Goal: Information Seeking & Learning: Learn about a topic

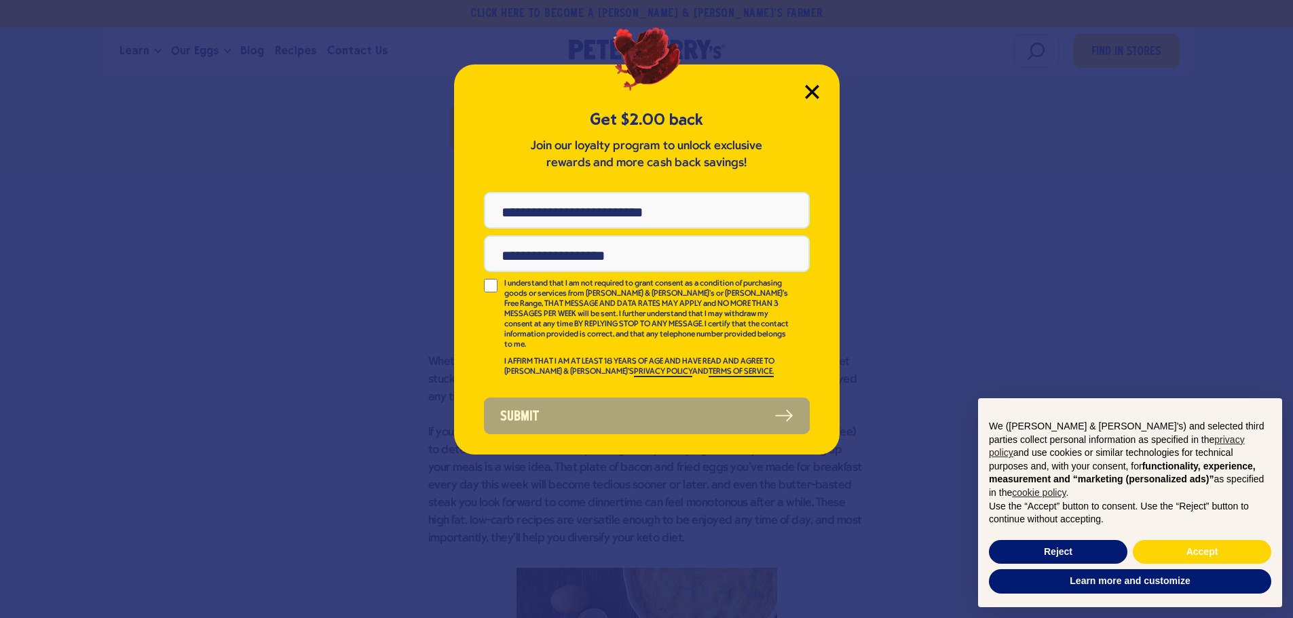
click at [814, 90] on icon "Close Modal" at bounding box center [811, 91] width 12 height 12
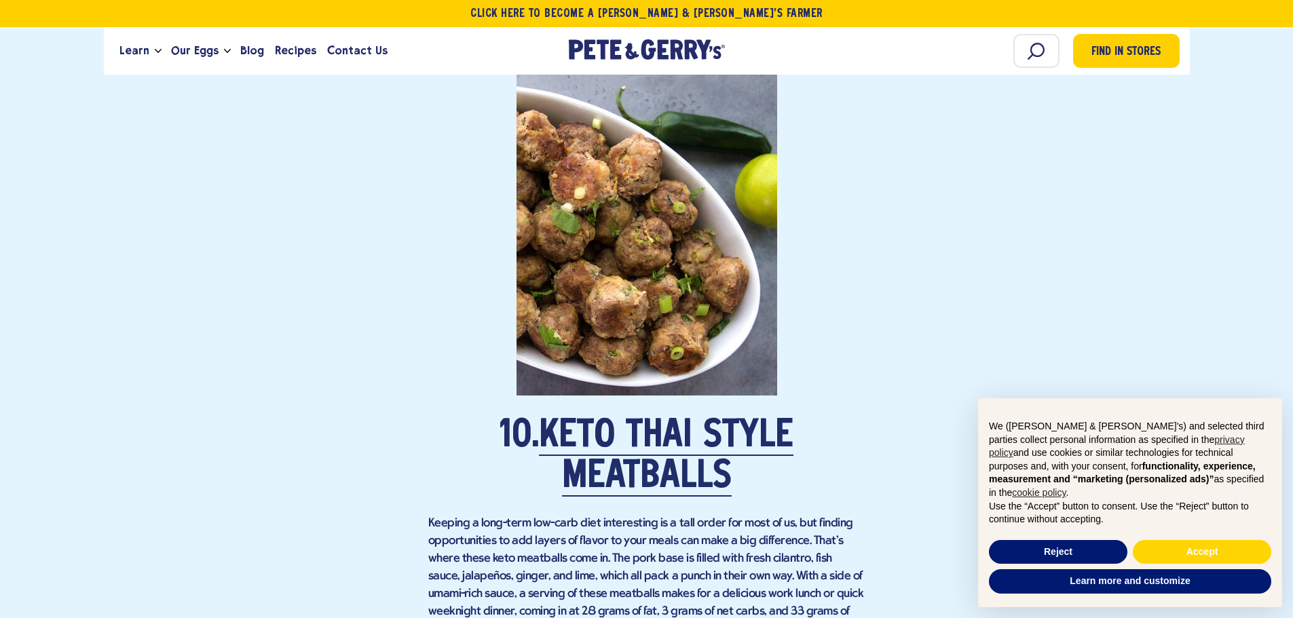
scroll to position [6071, 0]
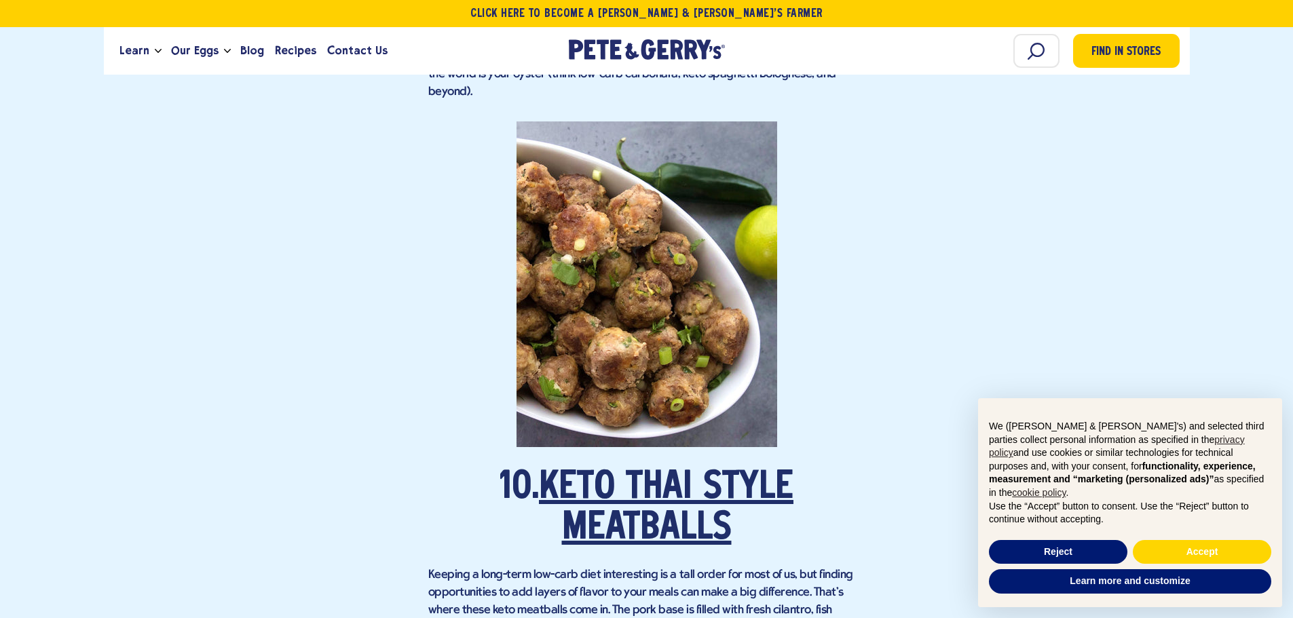
click at [662, 470] on link "Keto Thai Style Meatballs" at bounding box center [666, 509] width 254 height 79
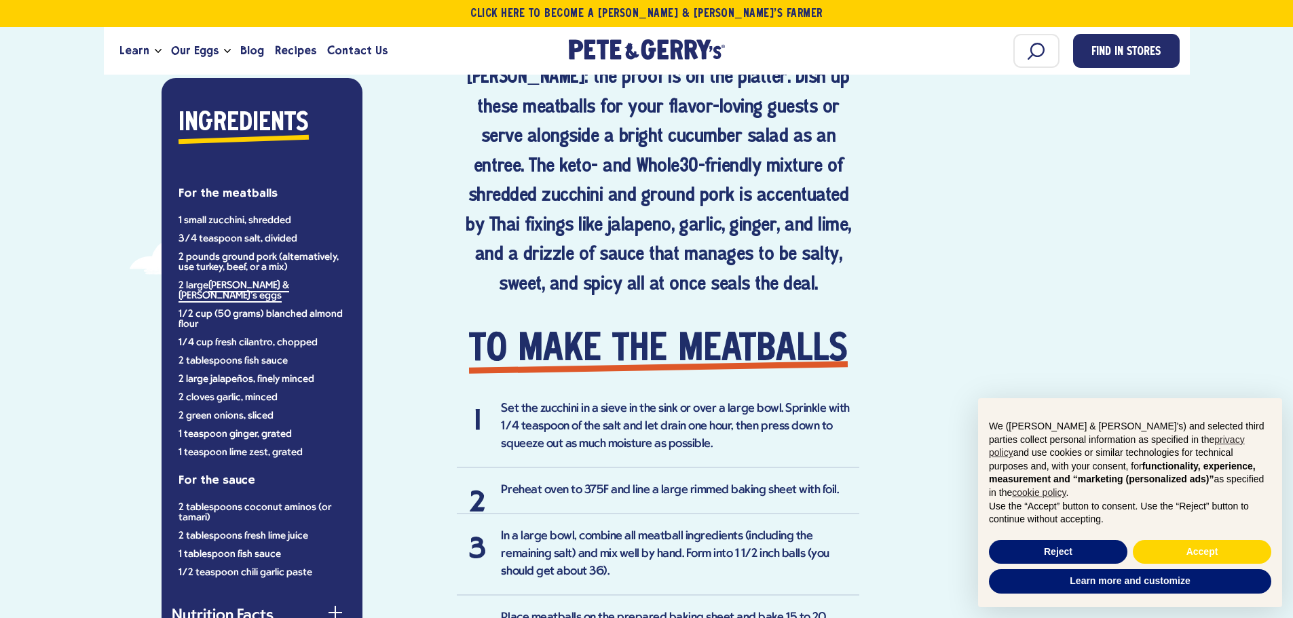
scroll to position [746, 0]
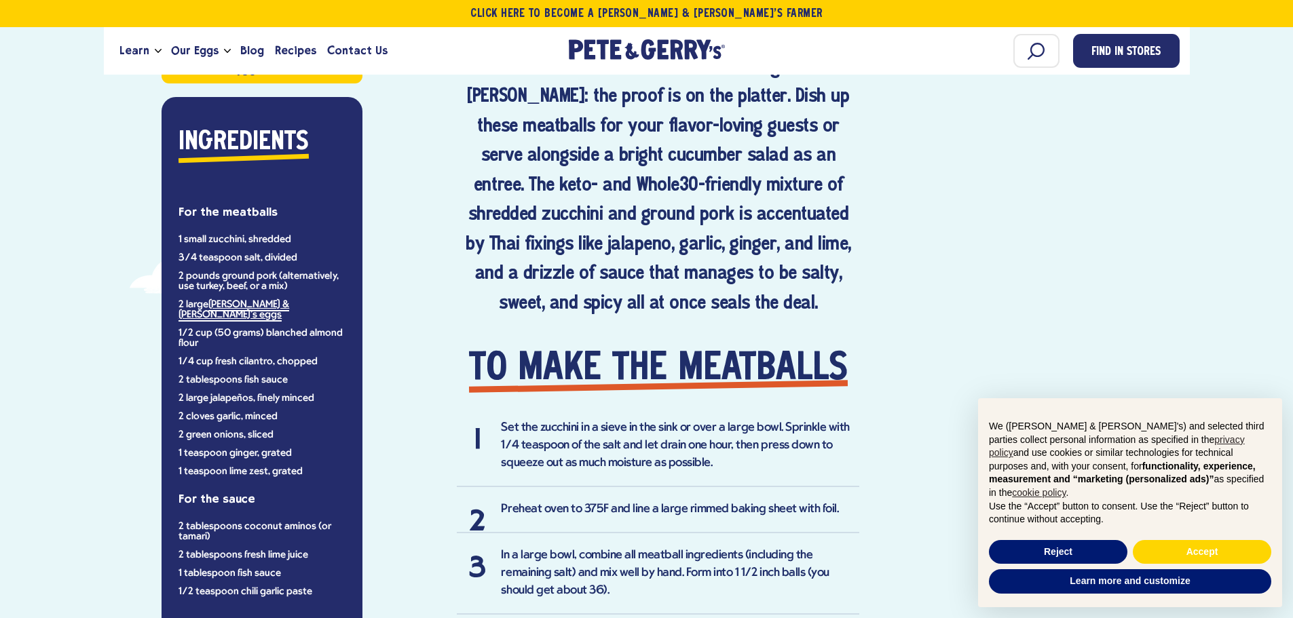
click at [279, 303] on link "[PERSON_NAME] & [PERSON_NAME]'s eggs" at bounding box center [233, 310] width 111 height 22
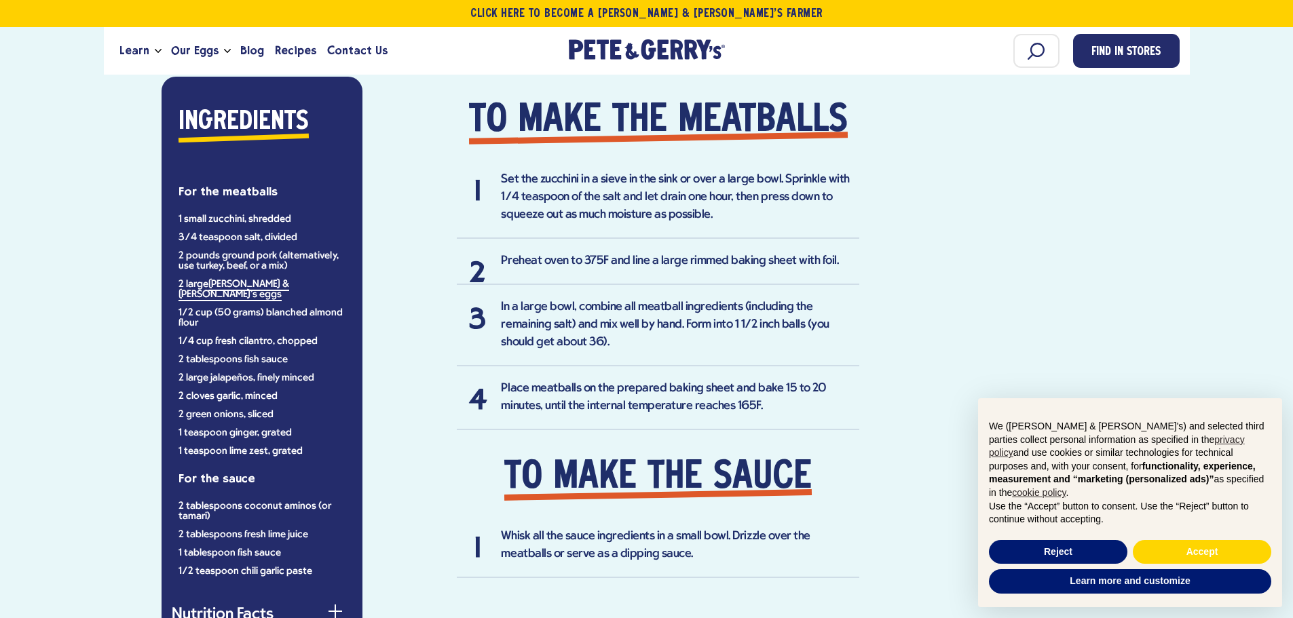
scroll to position [1018, 0]
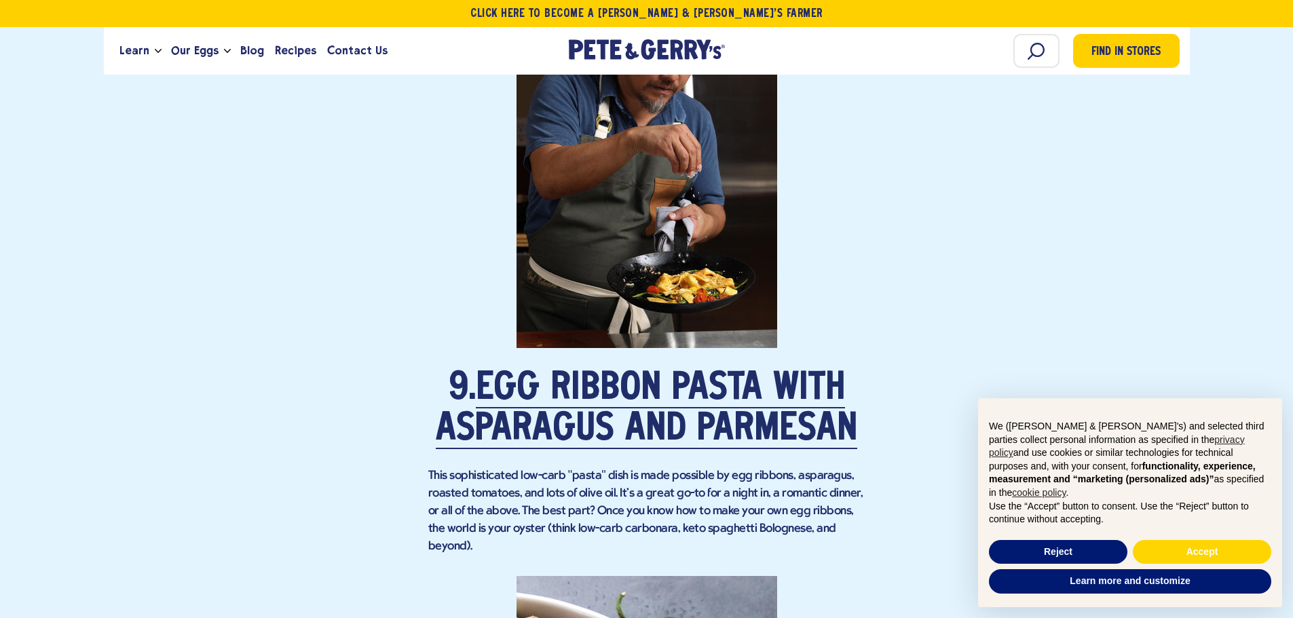
scroll to position [5596, 0]
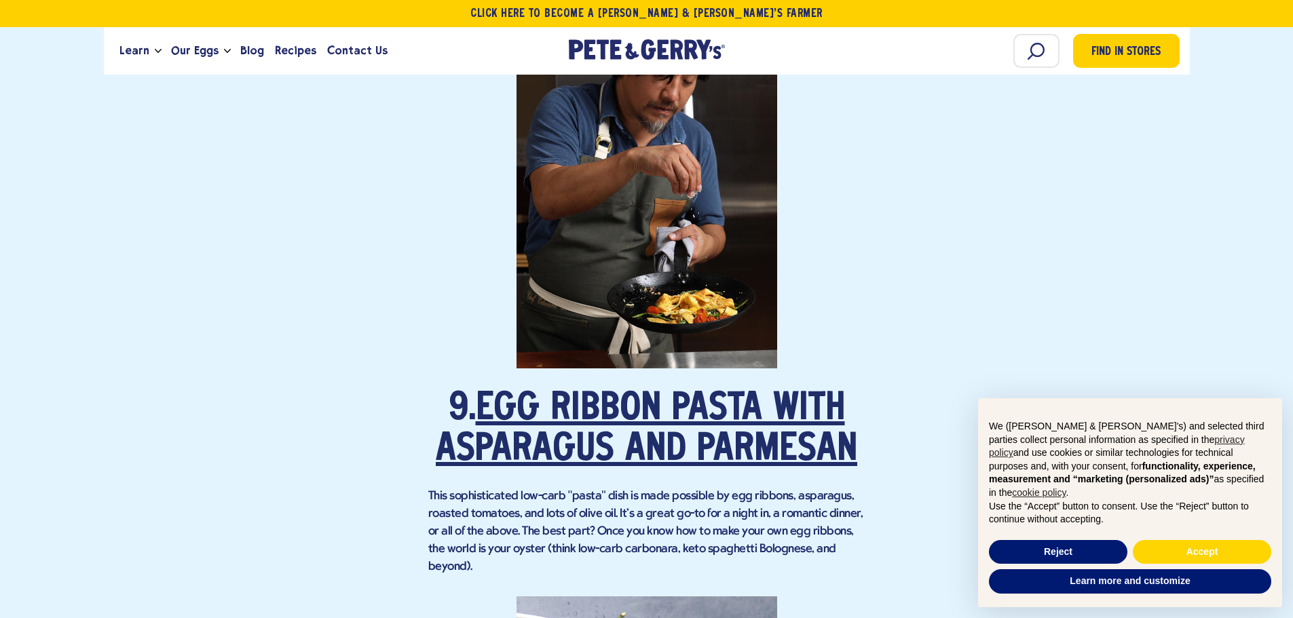
click at [816, 400] on link "Egg Ribbon Pasta with Asparagus and Parmesan" at bounding box center [646, 430] width 421 height 79
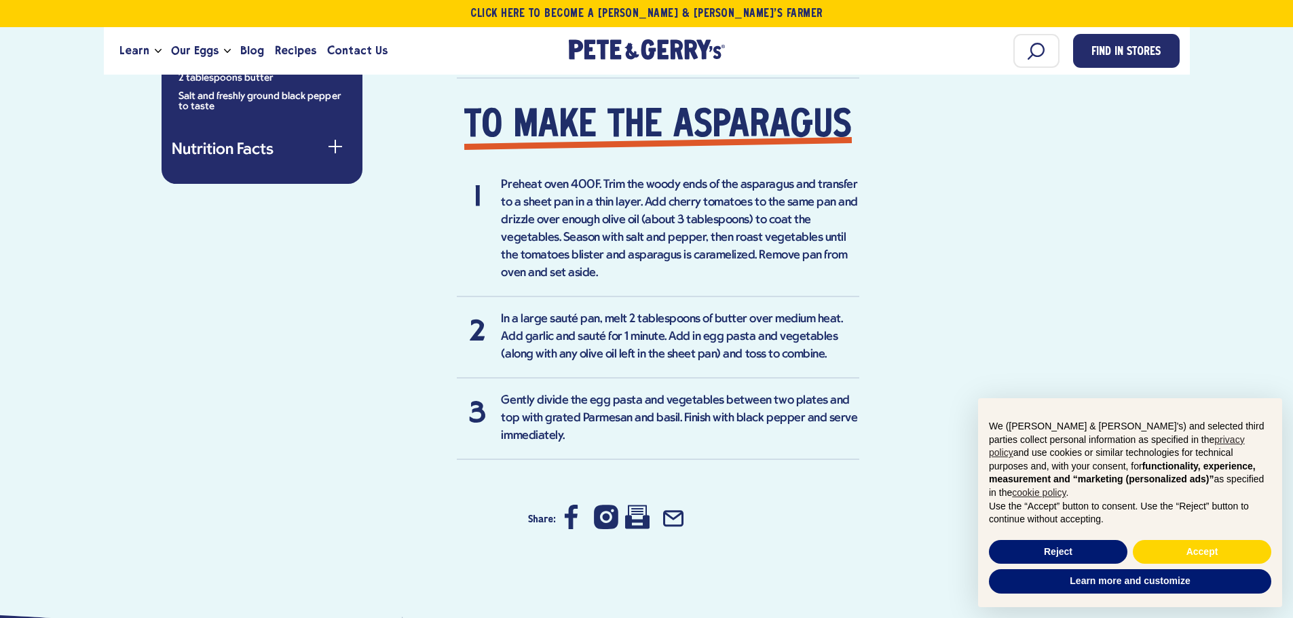
scroll to position [1561, 0]
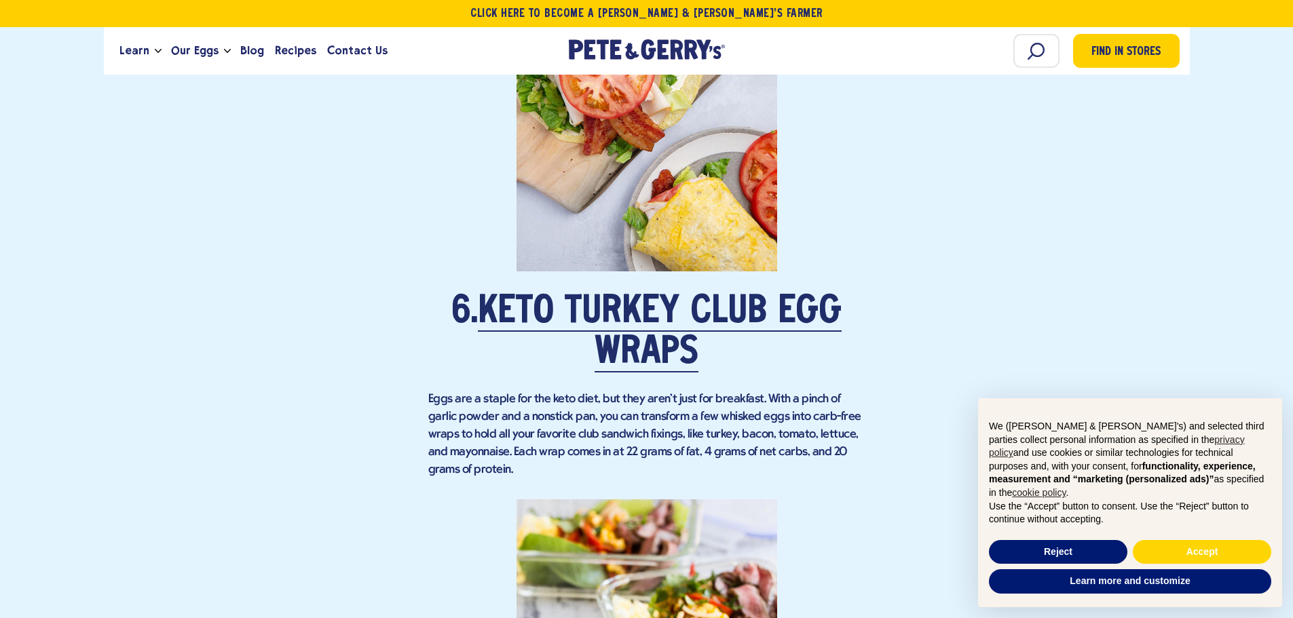
scroll to position [4139, 0]
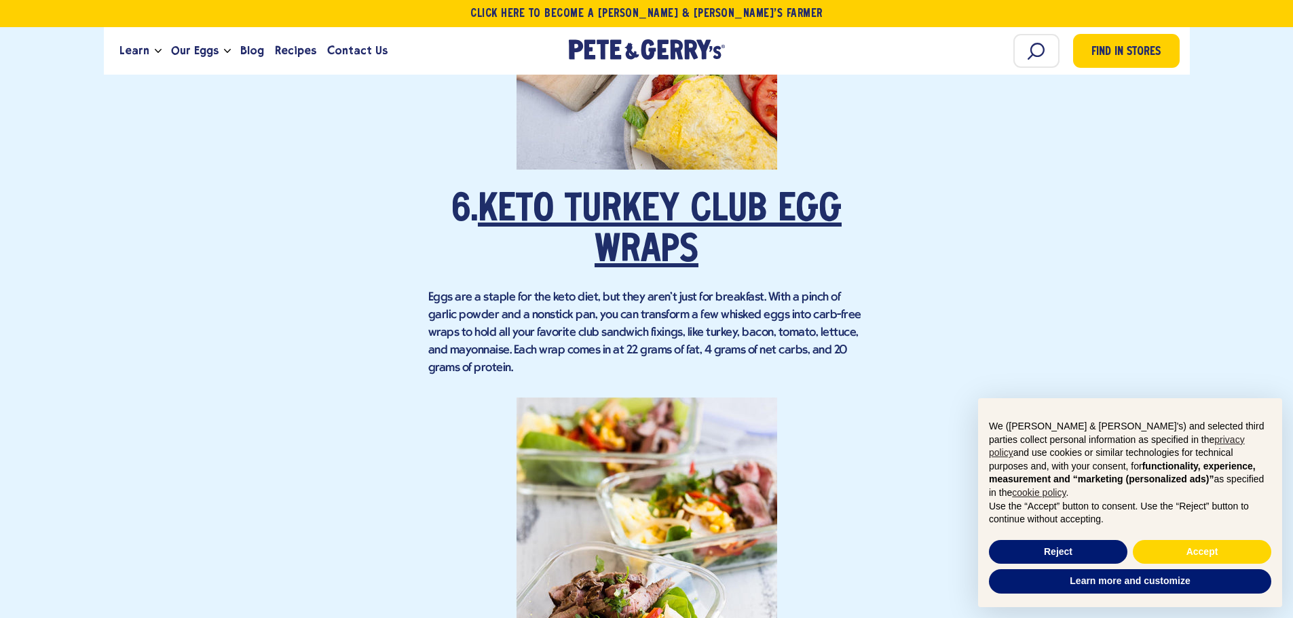
click at [579, 195] on link "Keto Turkey Club Egg Wraps" at bounding box center [660, 231] width 364 height 79
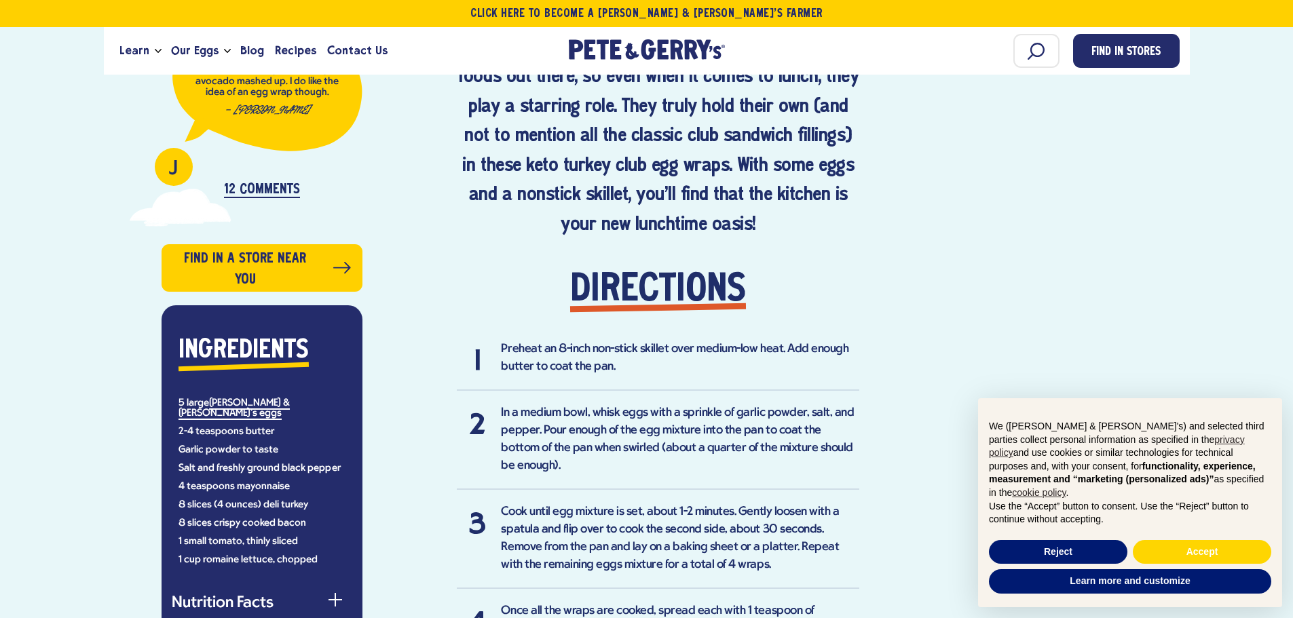
scroll to position [882, 0]
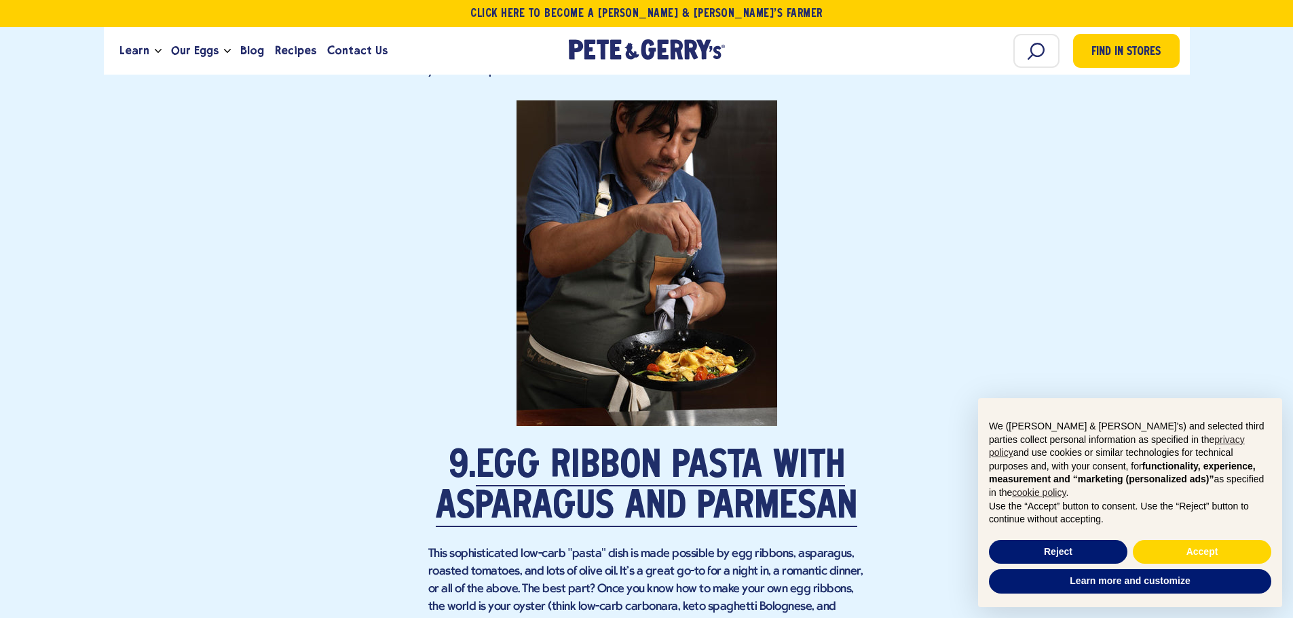
scroll to position [5564, 0]
